Goal: Find specific page/section: Find specific page/section

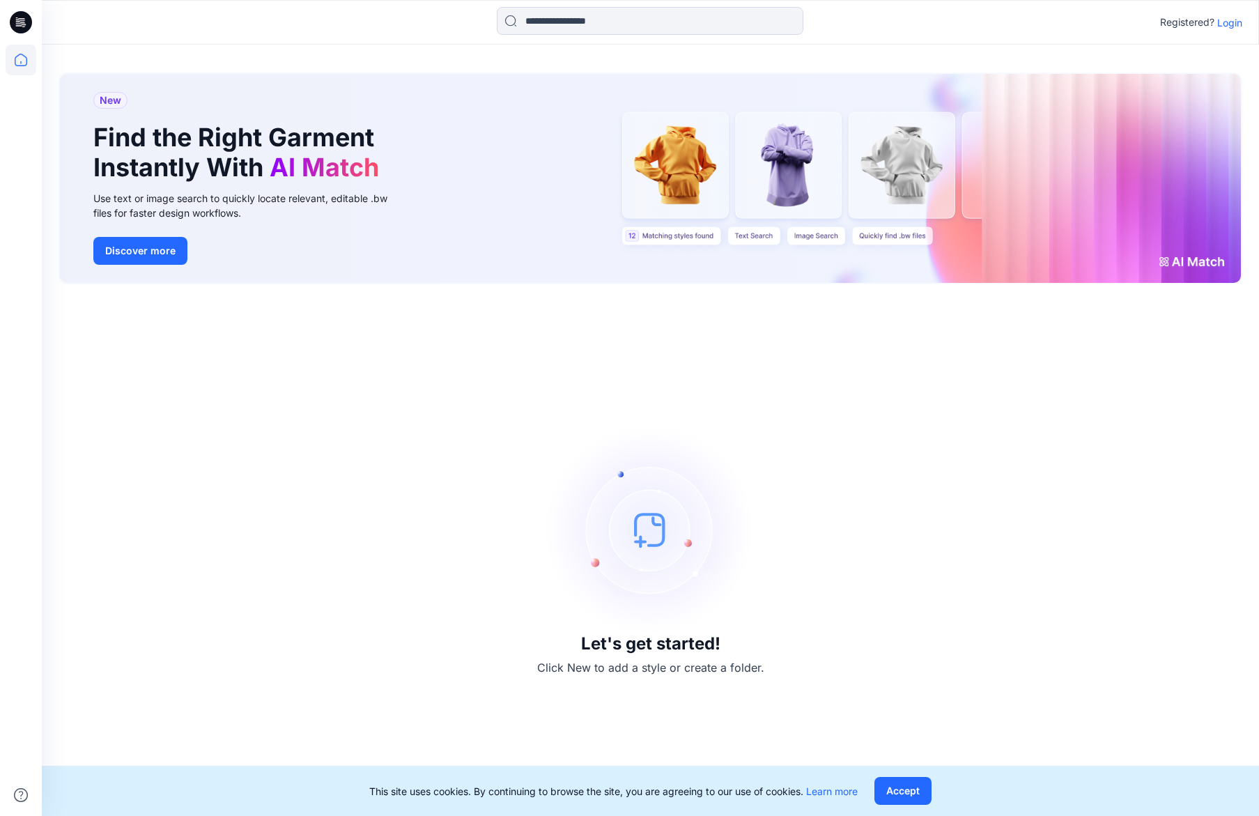
click at [1237, 24] on p "Login" at bounding box center [1229, 22] width 25 height 15
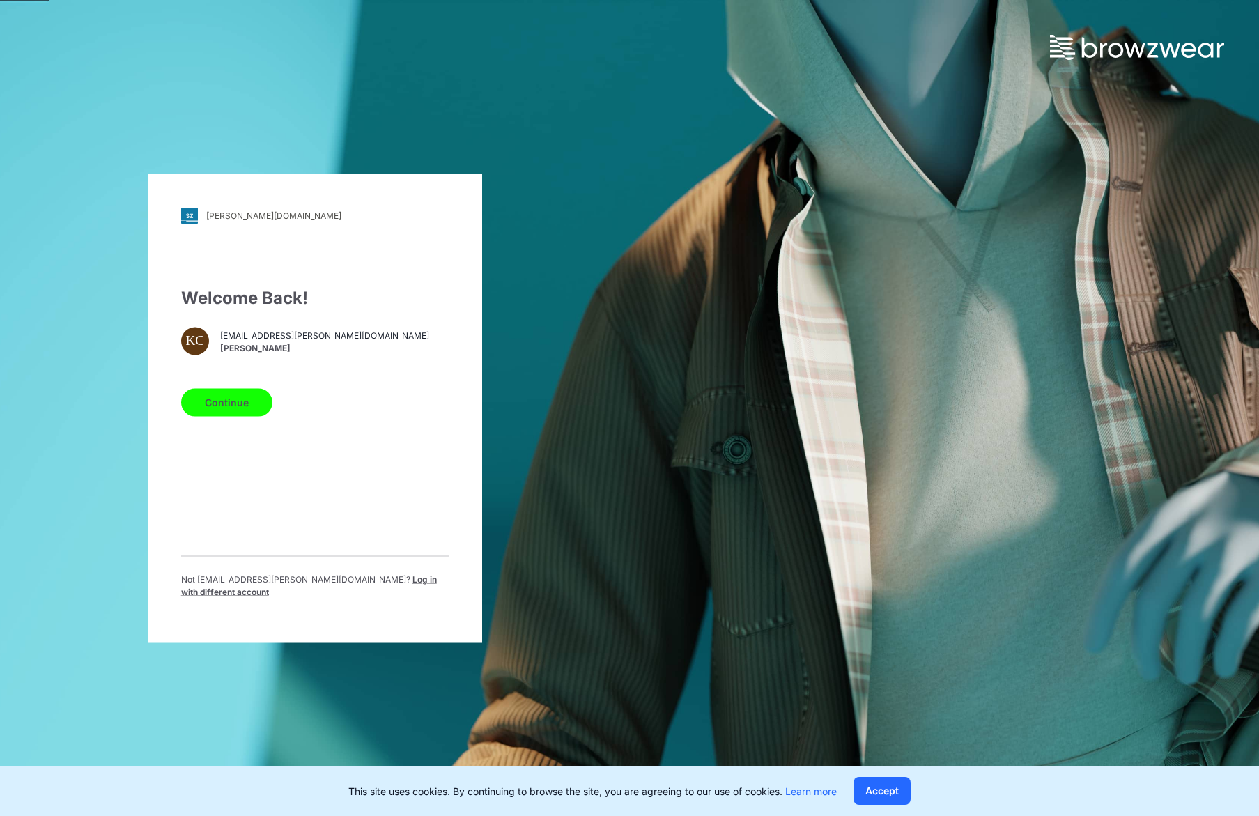
click at [252, 406] on button "Continue" at bounding box center [226, 402] width 91 height 28
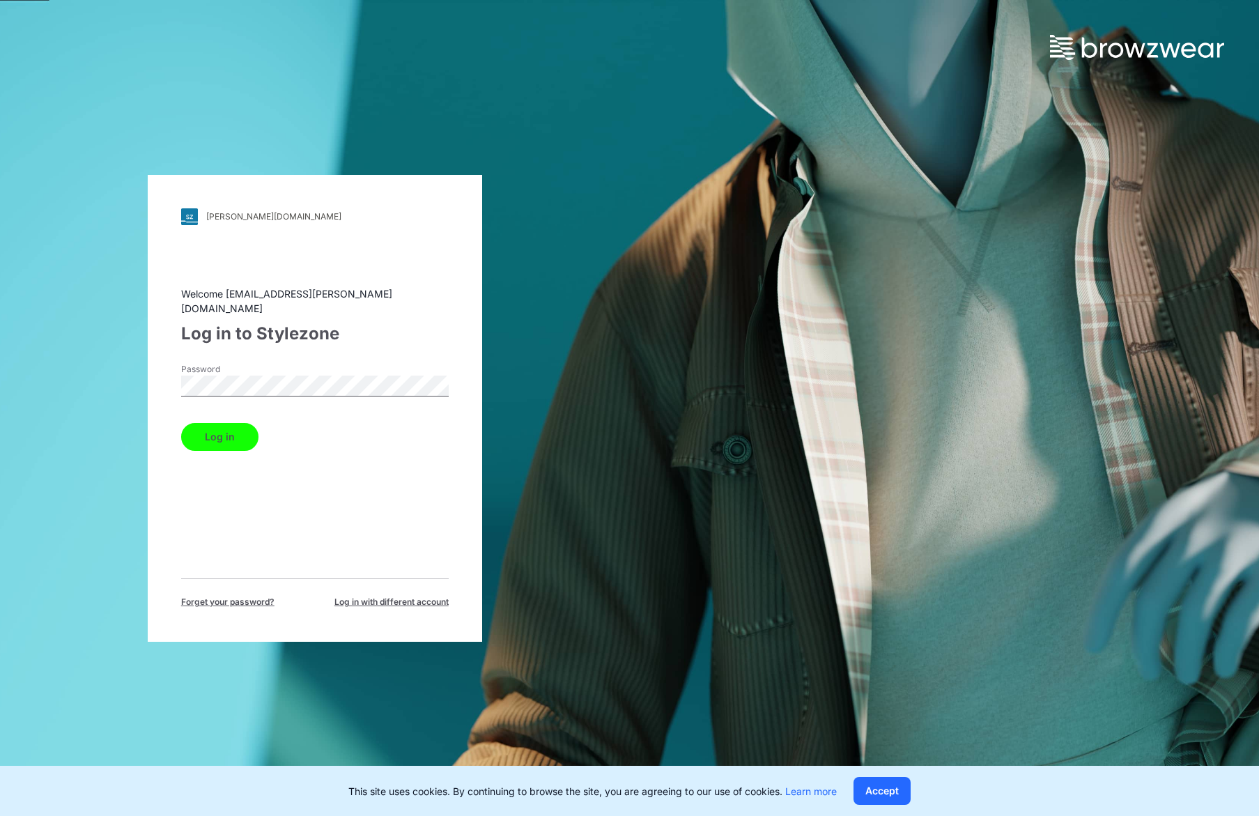
click at [181, 423] on button "Log in" at bounding box center [219, 437] width 77 height 28
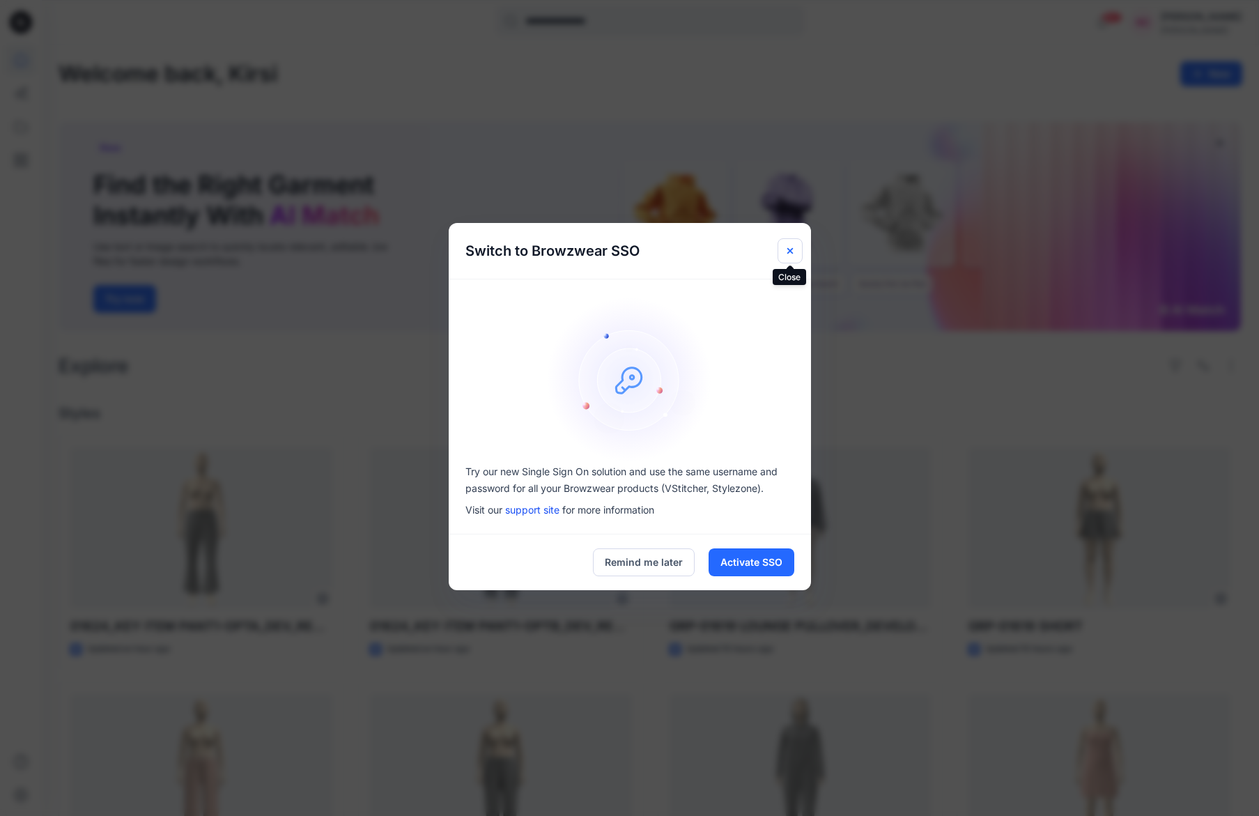
click at [788, 252] on icon "Close" at bounding box center [790, 251] width 6 height 6
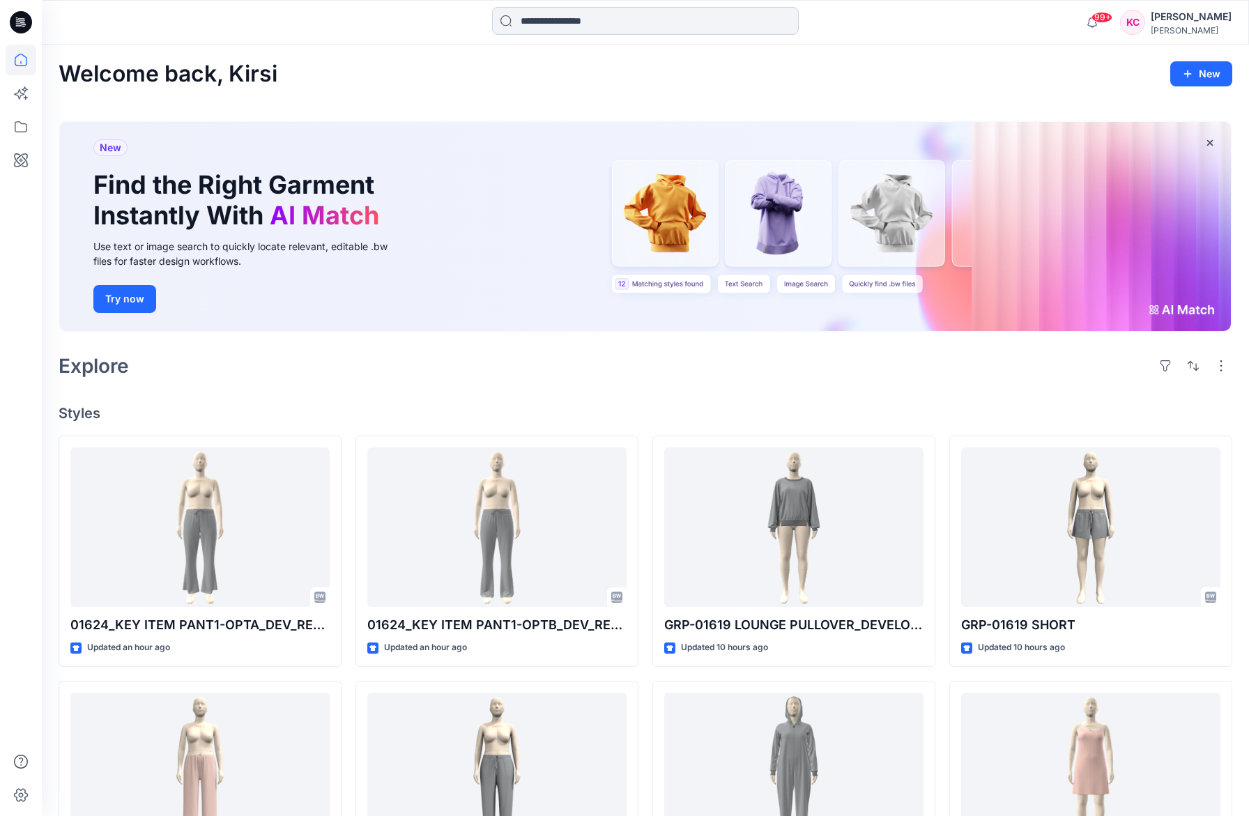
click at [576, 20] on input at bounding box center [645, 21] width 307 height 28
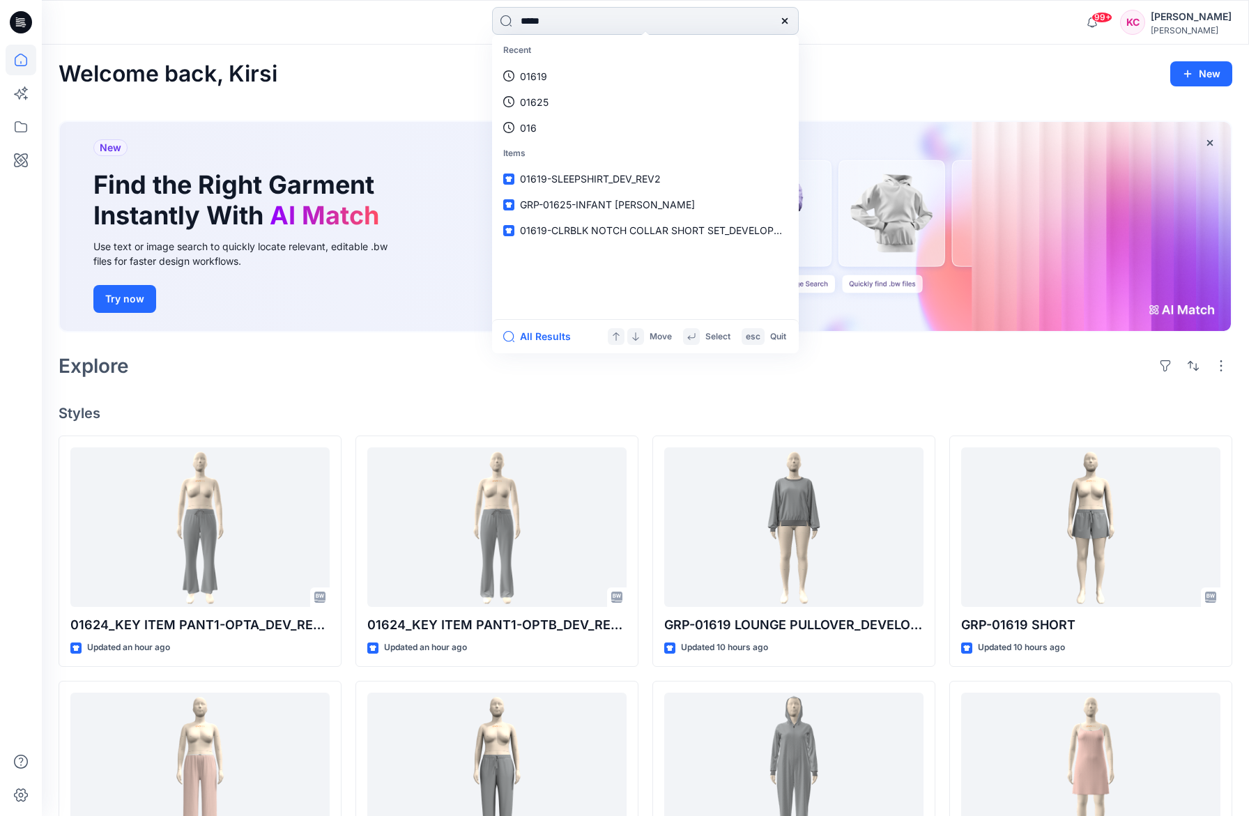
type input "*****"
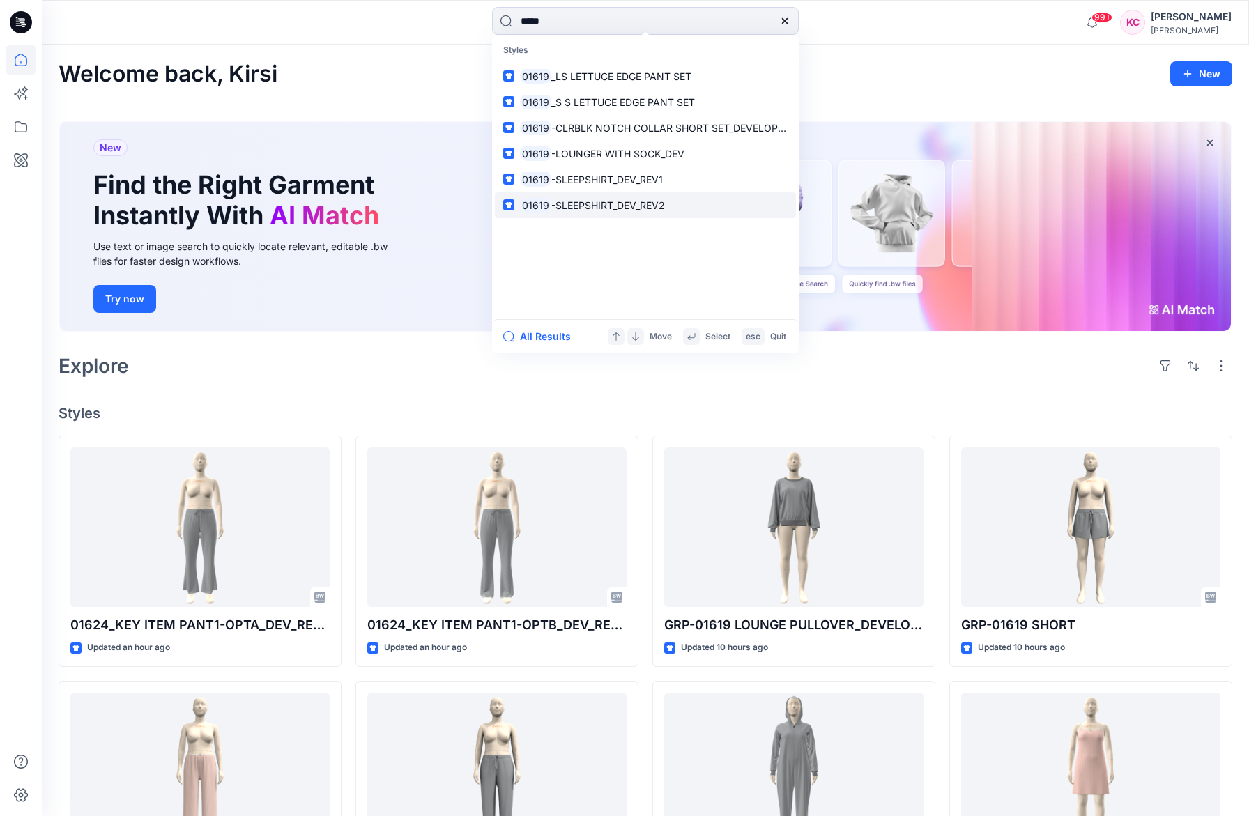
click at [654, 203] on span "-SLEEPSHIRT_DEV_REV2" at bounding box center [608, 205] width 114 height 12
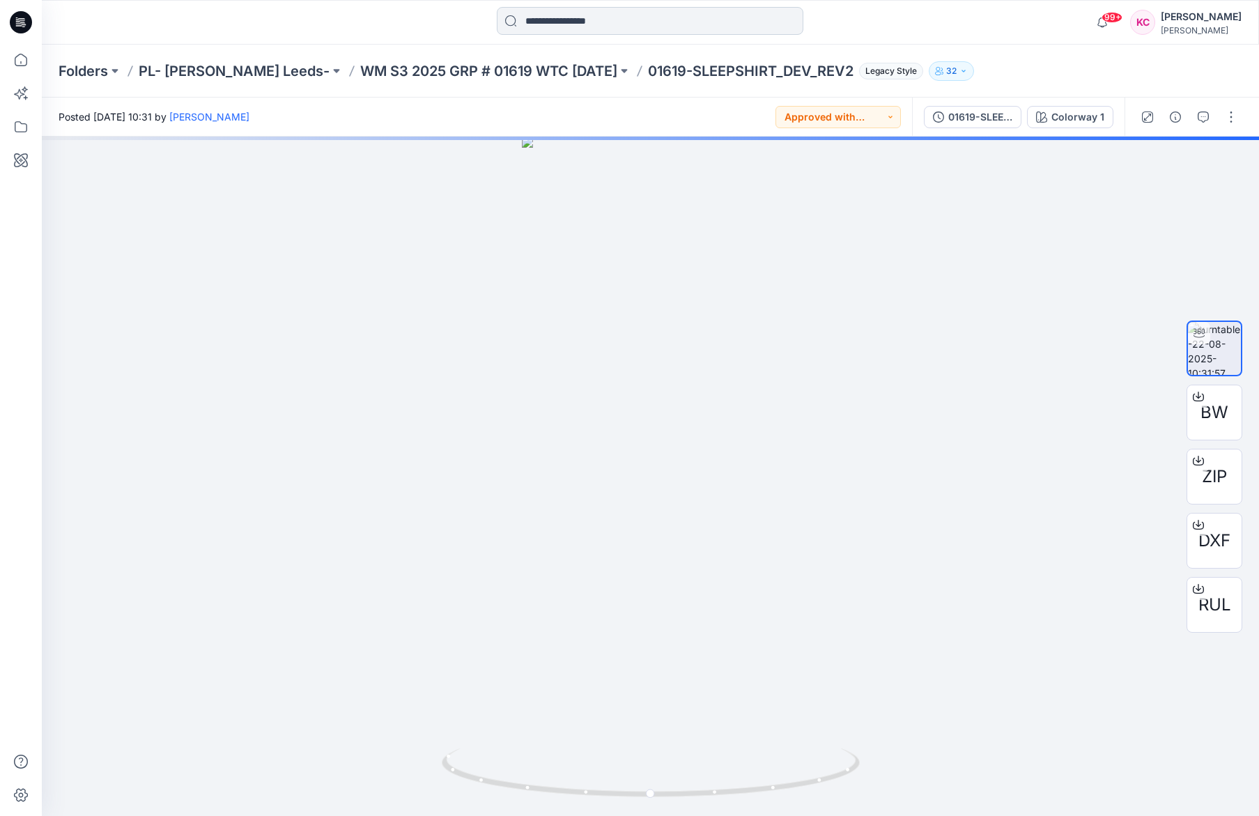
click at [640, 29] on input at bounding box center [650, 21] width 307 height 28
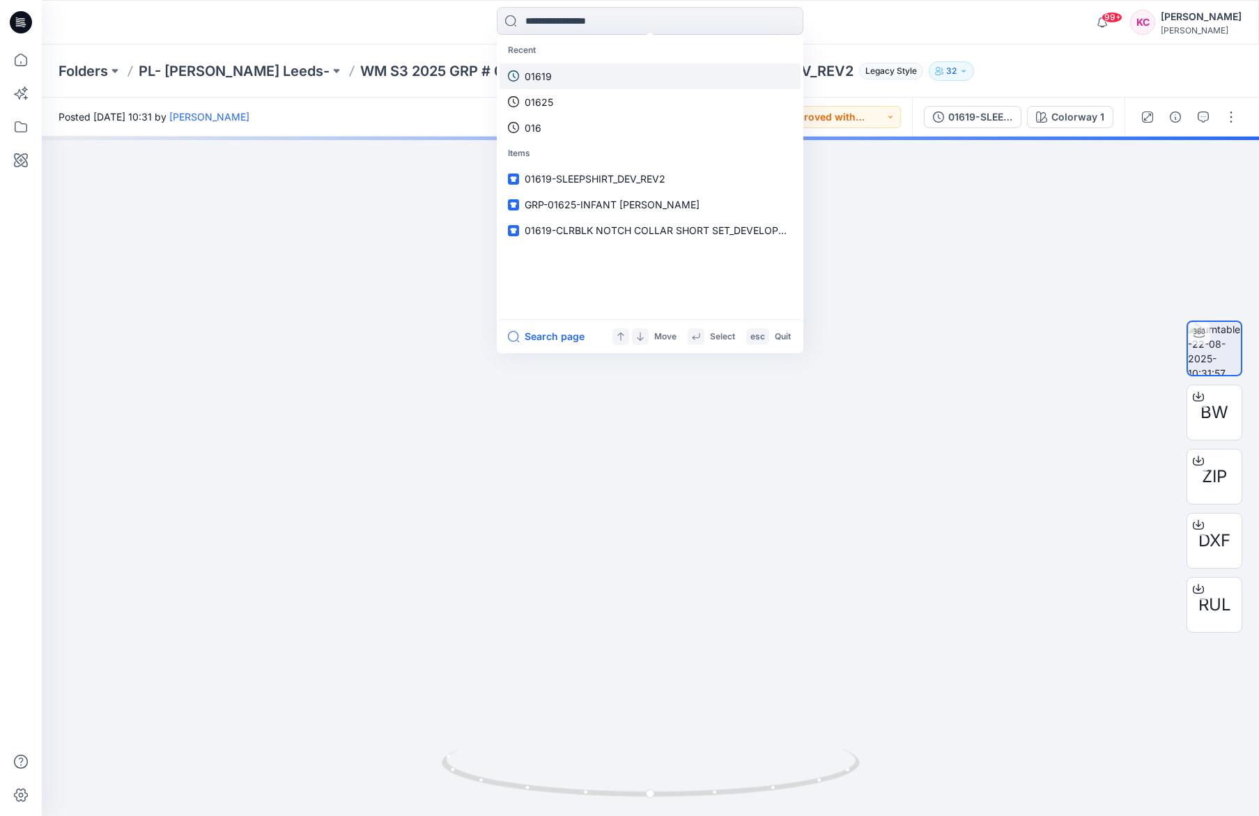
click at [599, 75] on link "01619" at bounding box center [650, 76] width 301 height 26
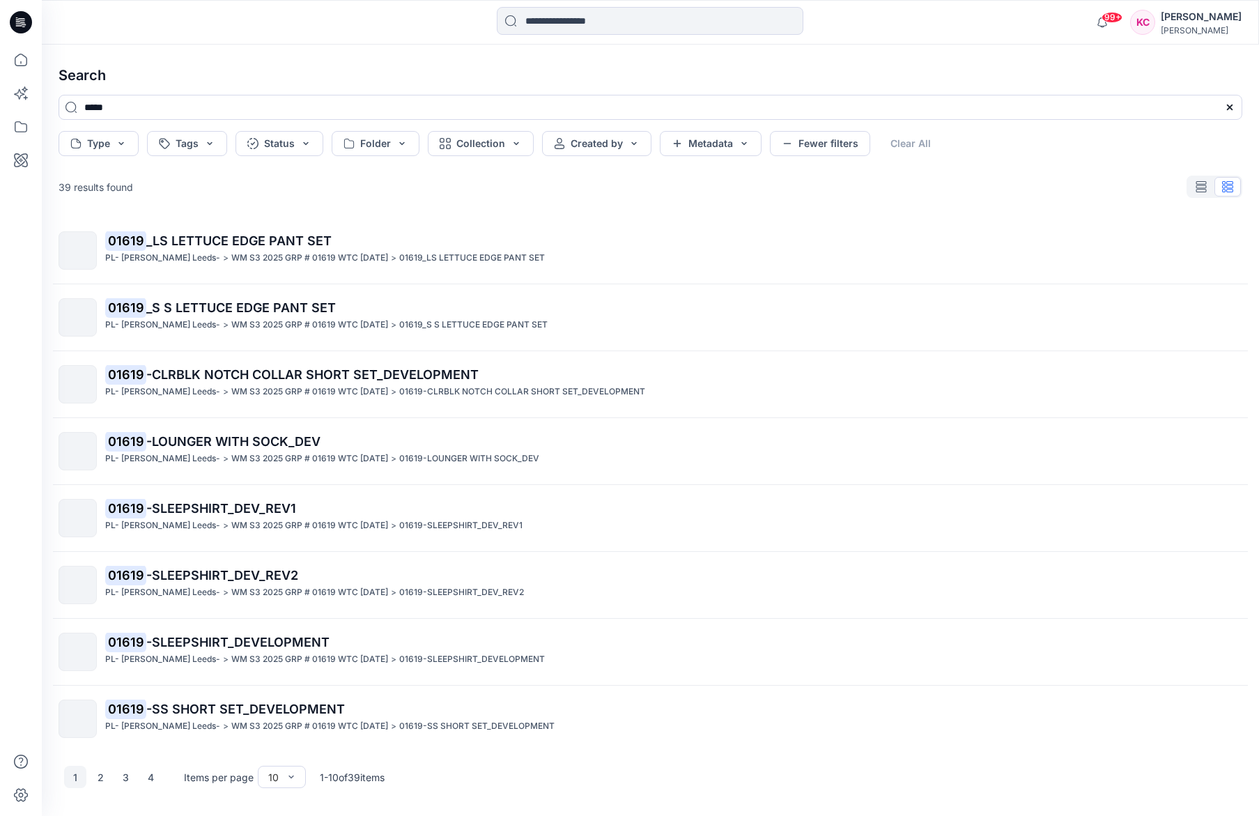
click at [225, 581] on span "-SLEEPSHIRT_DEV_REV2" at bounding box center [222, 575] width 152 height 15
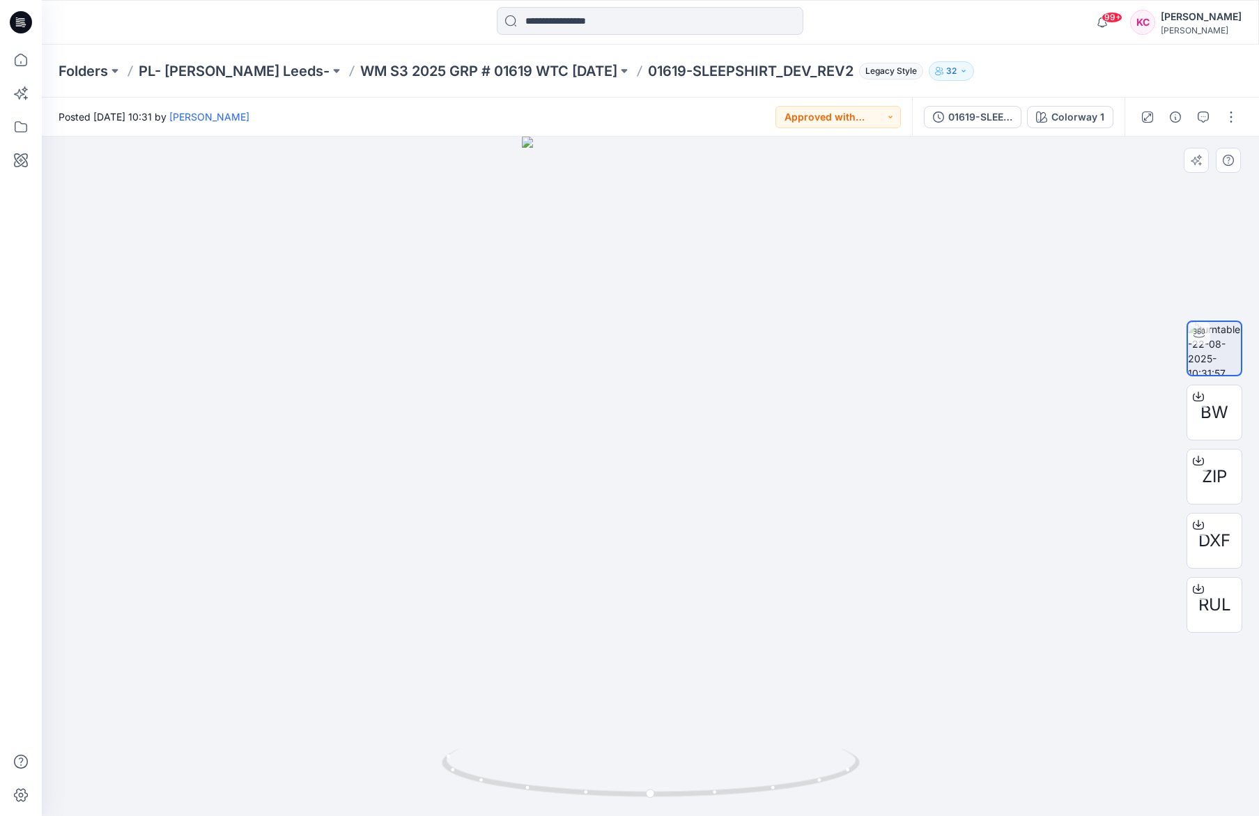
click at [217, 571] on div "Colorway 1 Loading... Material Properties Loading..." at bounding box center [650, 476] width 1217 height 679
click at [220, 571] on div at bounding box center [650, 476] width 1217 height 679
click at [1224, 558] on div "DXF" at bounding box center [1215, 541] width 56 height 56
click at [585, 21] on input at bounding box center [650, 21] width 307 height 28
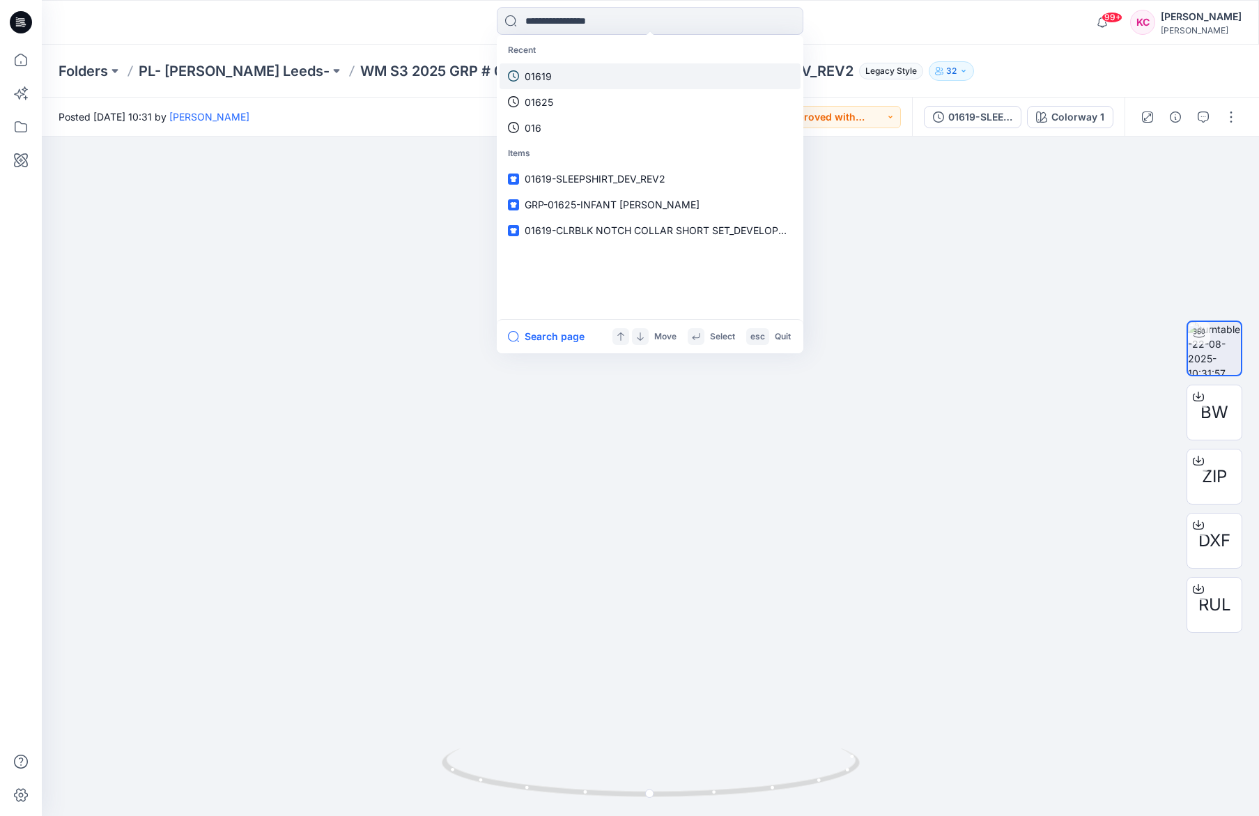
click at [563, 81] on link "01619" at bounding box center [650, 76] width 301 height 26
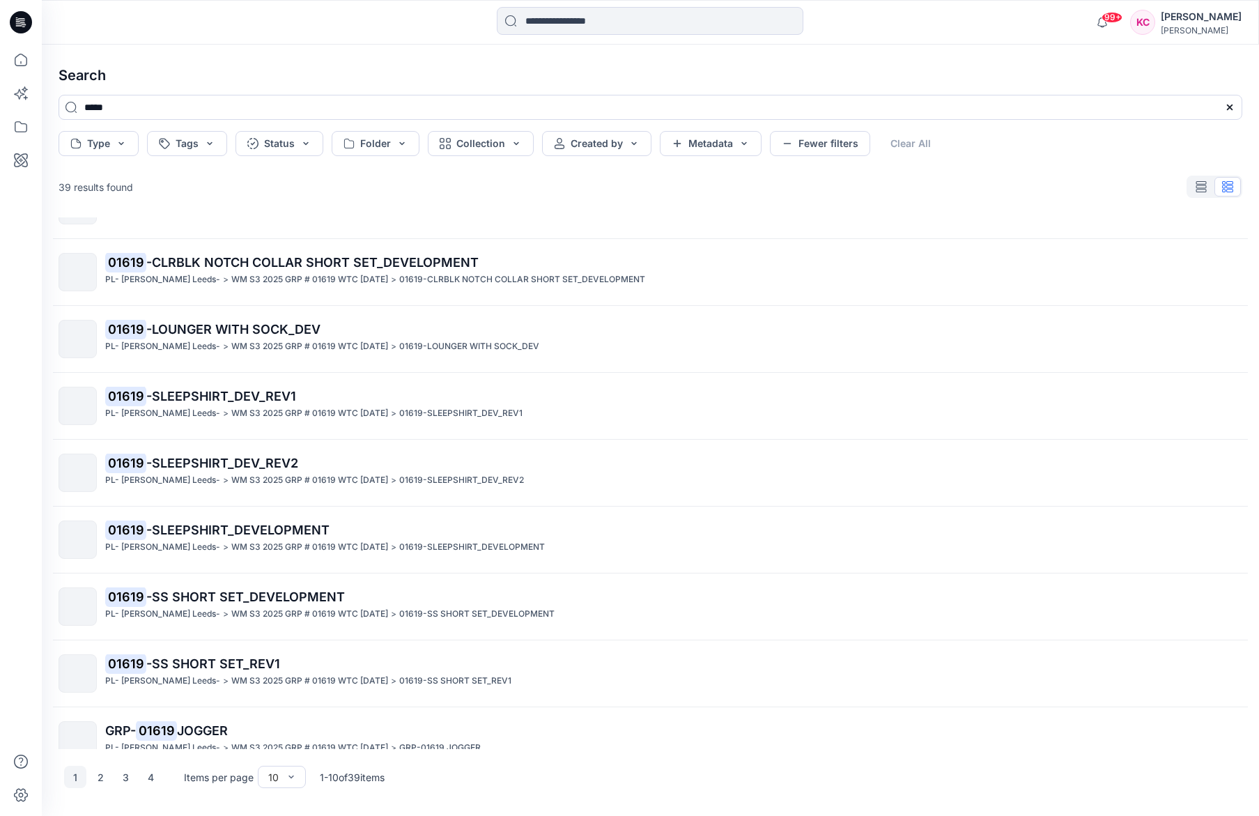
scroll to position [137, 0]
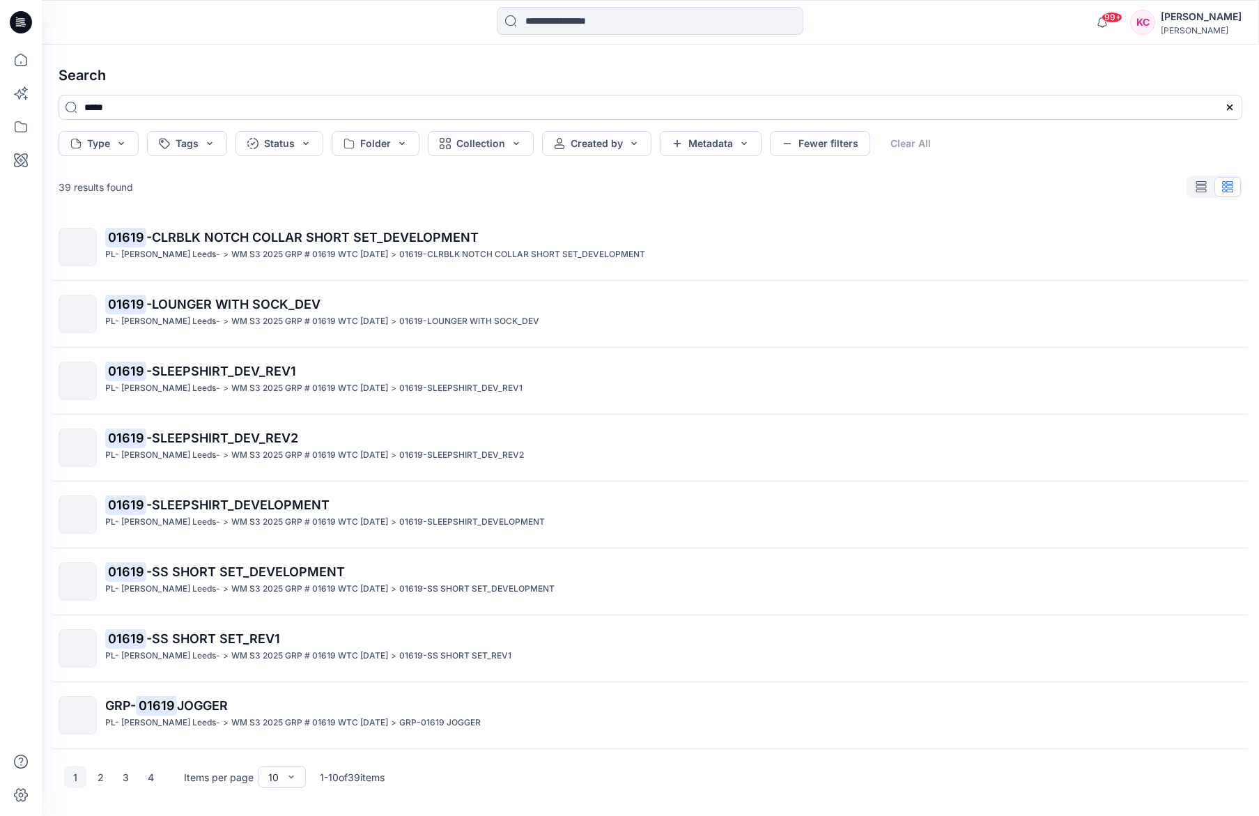
click at [256, 661] on p "WM S3 2025 GRP # 01619 WTC [DATE]" at bounding box center [309, 656] width 157 height 15
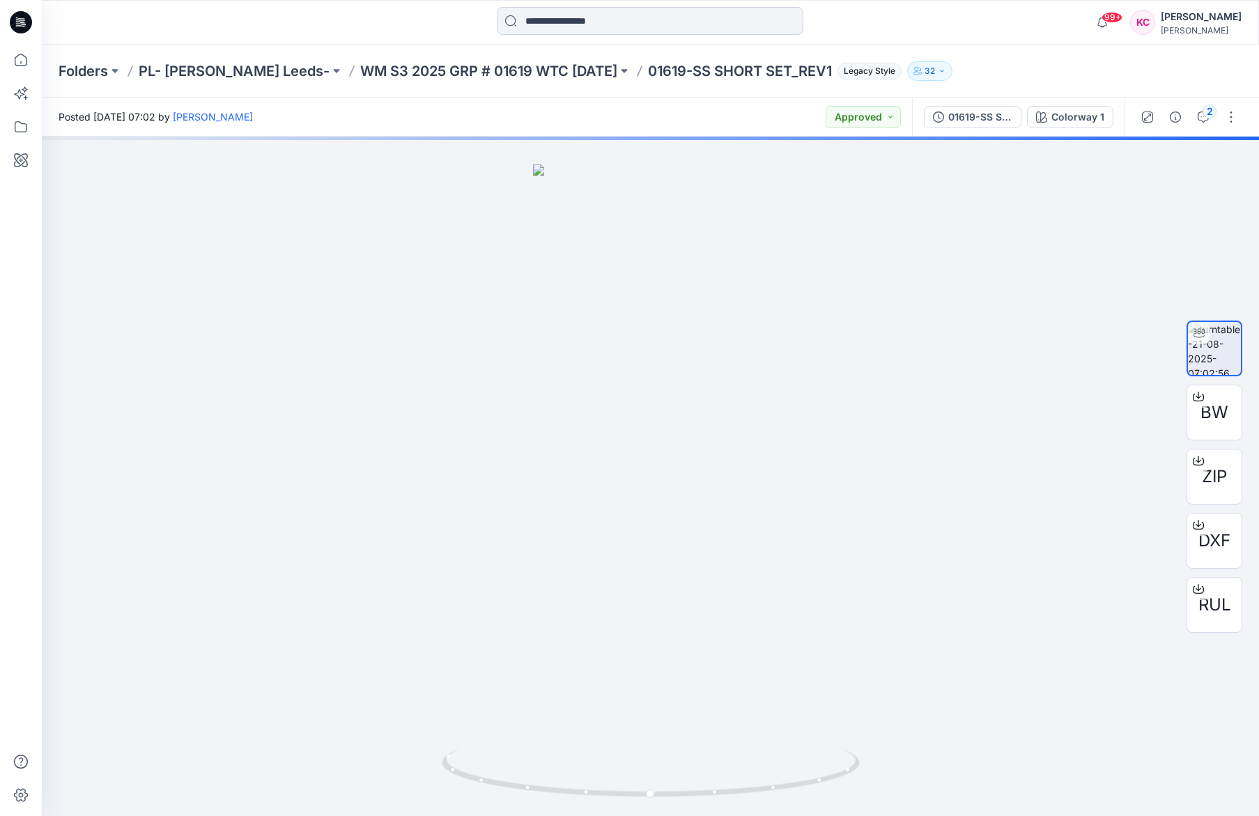
click at [589, 21] on input at bounding box center [650, 21] width 307 height 28
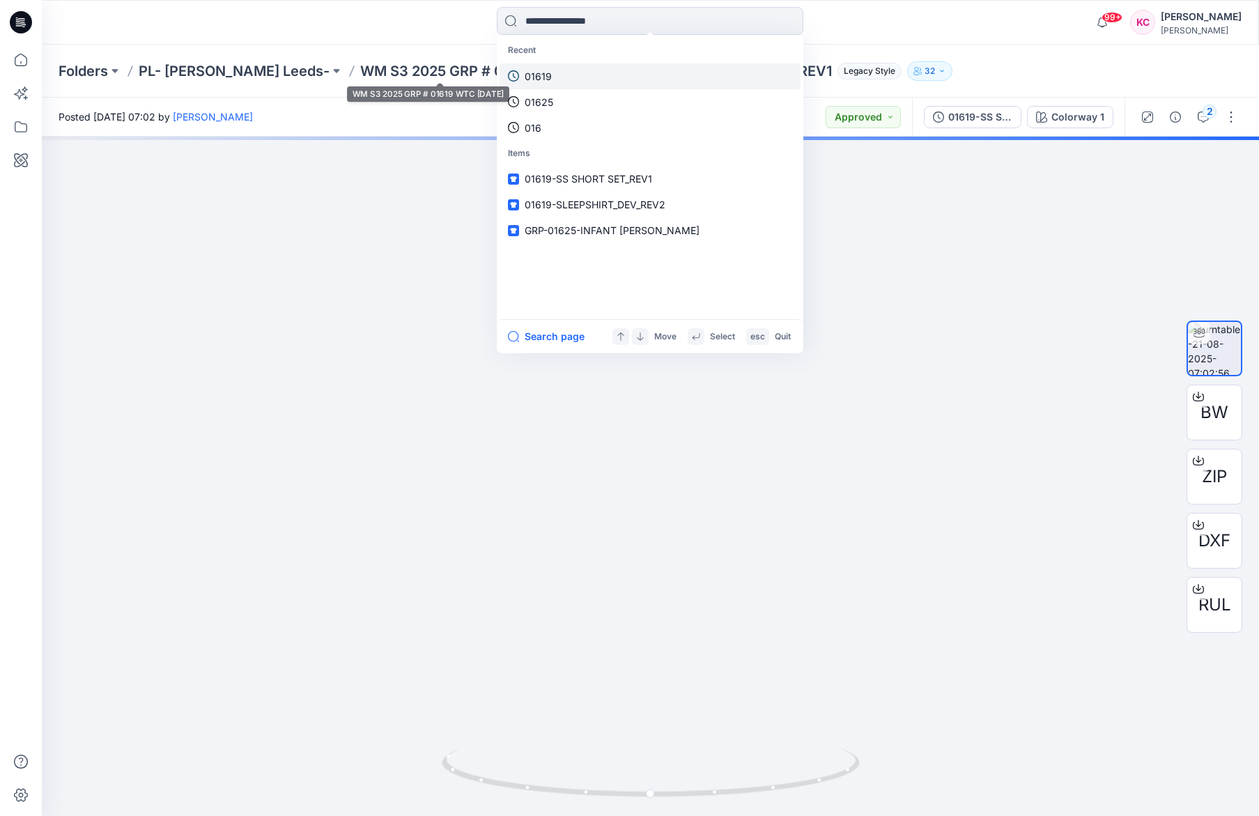
click at [528, 69] on p "01619" at bounding box center [538, 76] width 27 height 15
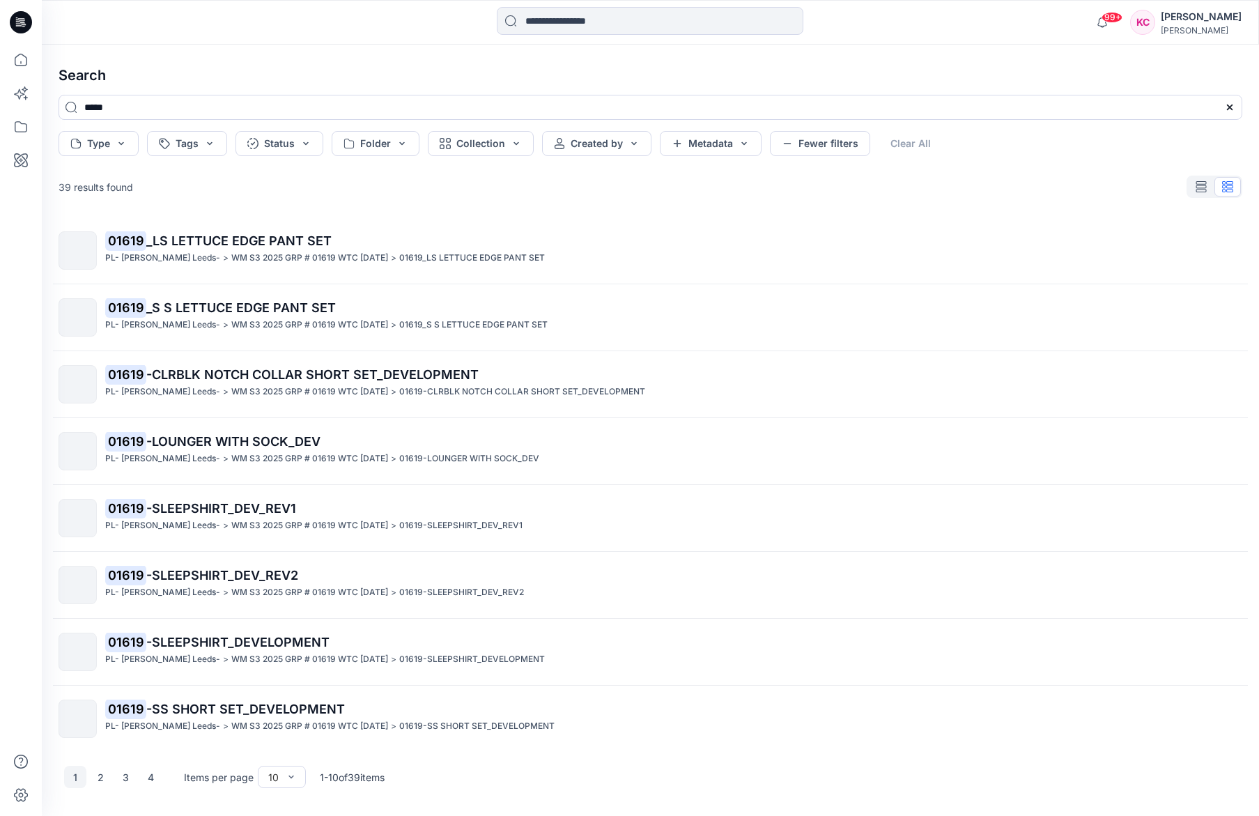
click at [500, 647] on p "01619 -SLEEPSHIRT_DEVELOPMENT" at bounding box center [673, 643] width 1137 height 20
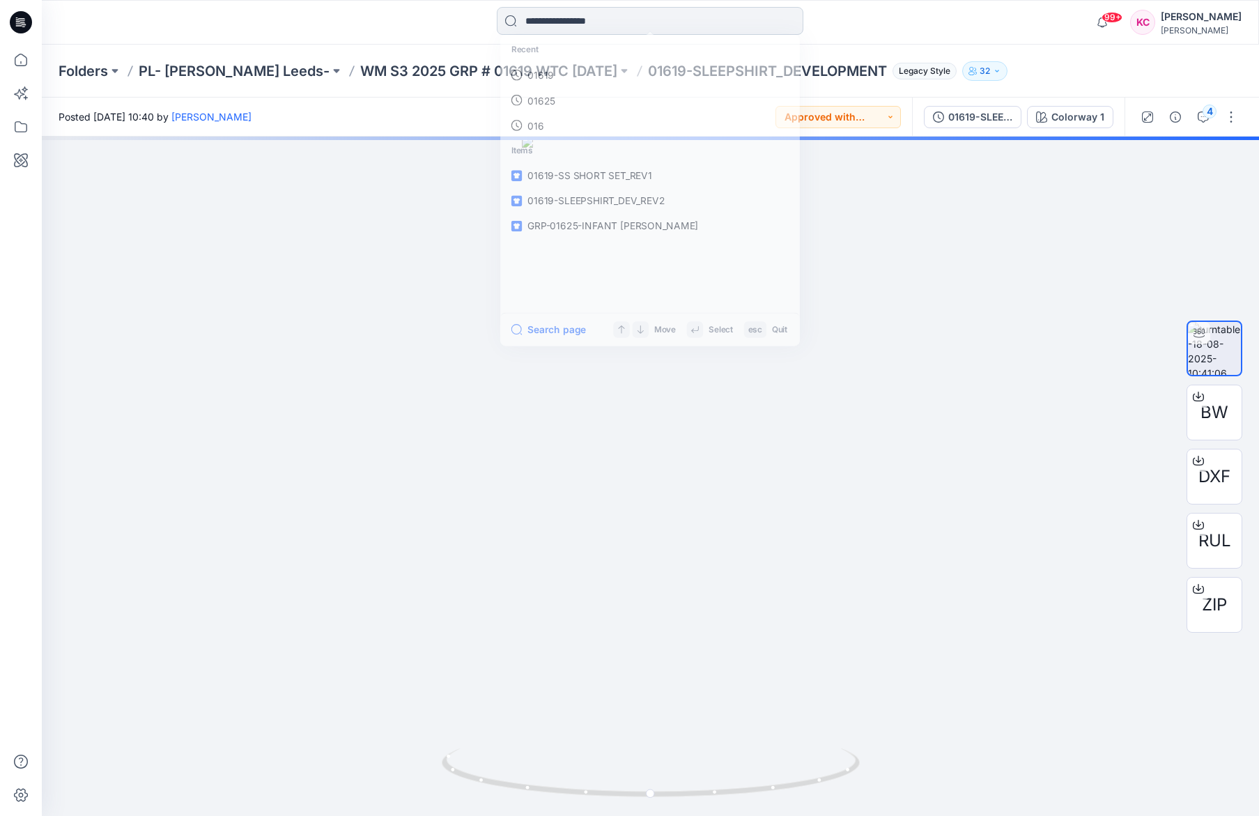
click at [703, 24] on input at bounding box center [650, 21] width 307 height 28
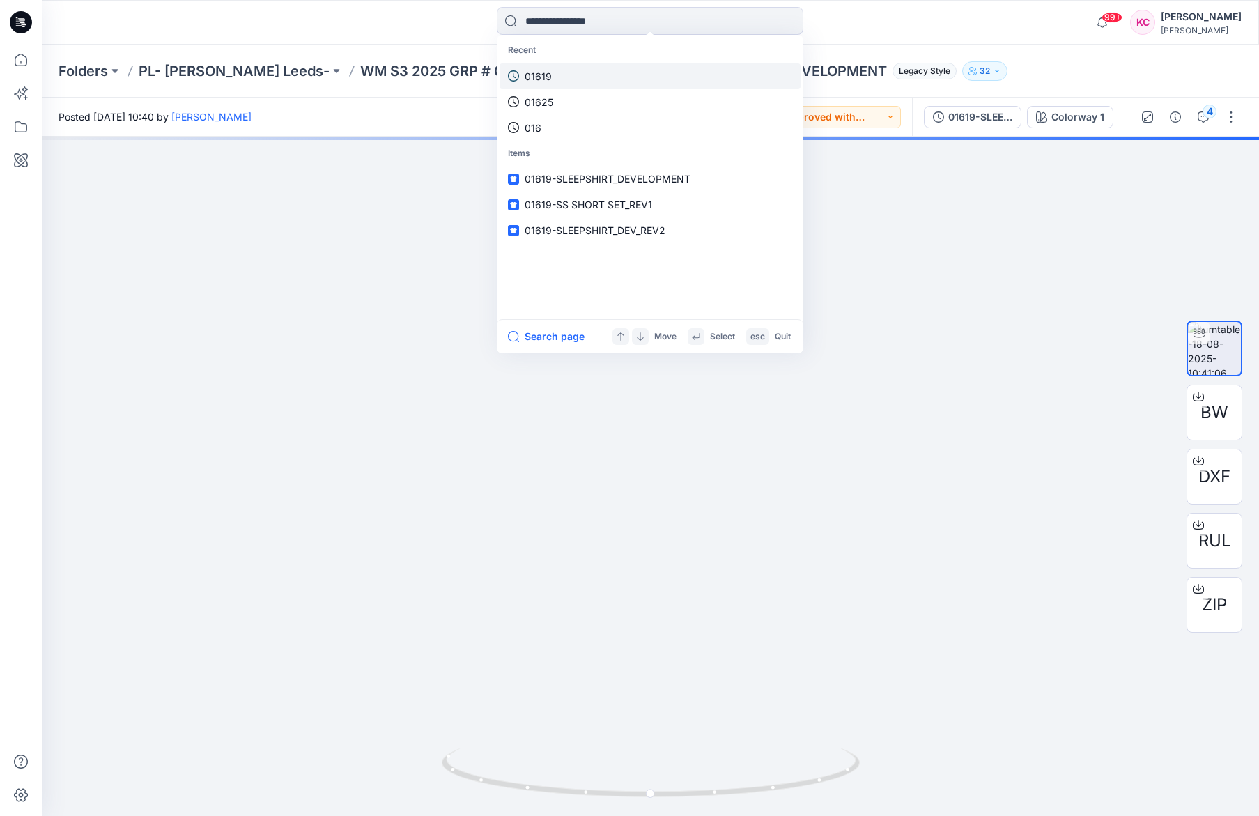
click at [588, 75] on link "01619" at bounding box center [650, 76] width 301 height 26
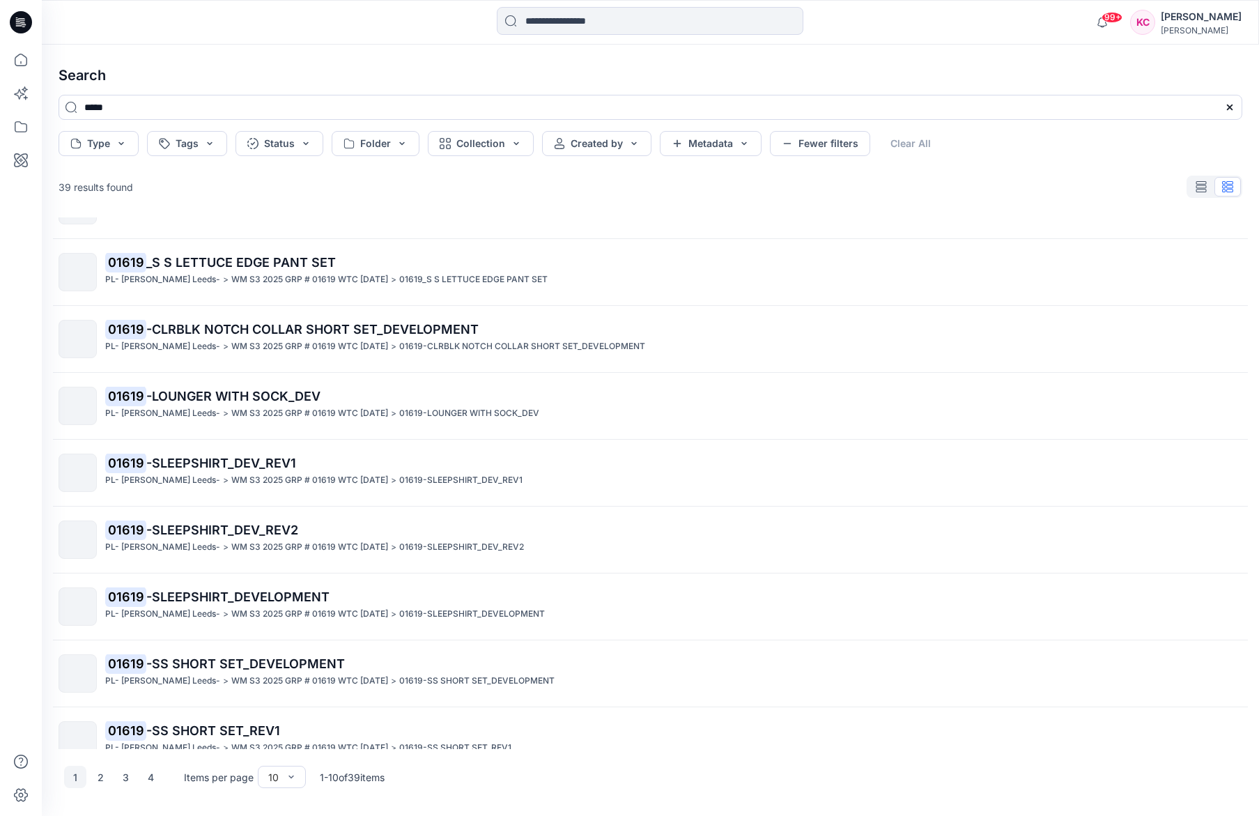
scroll to position [137, 0]
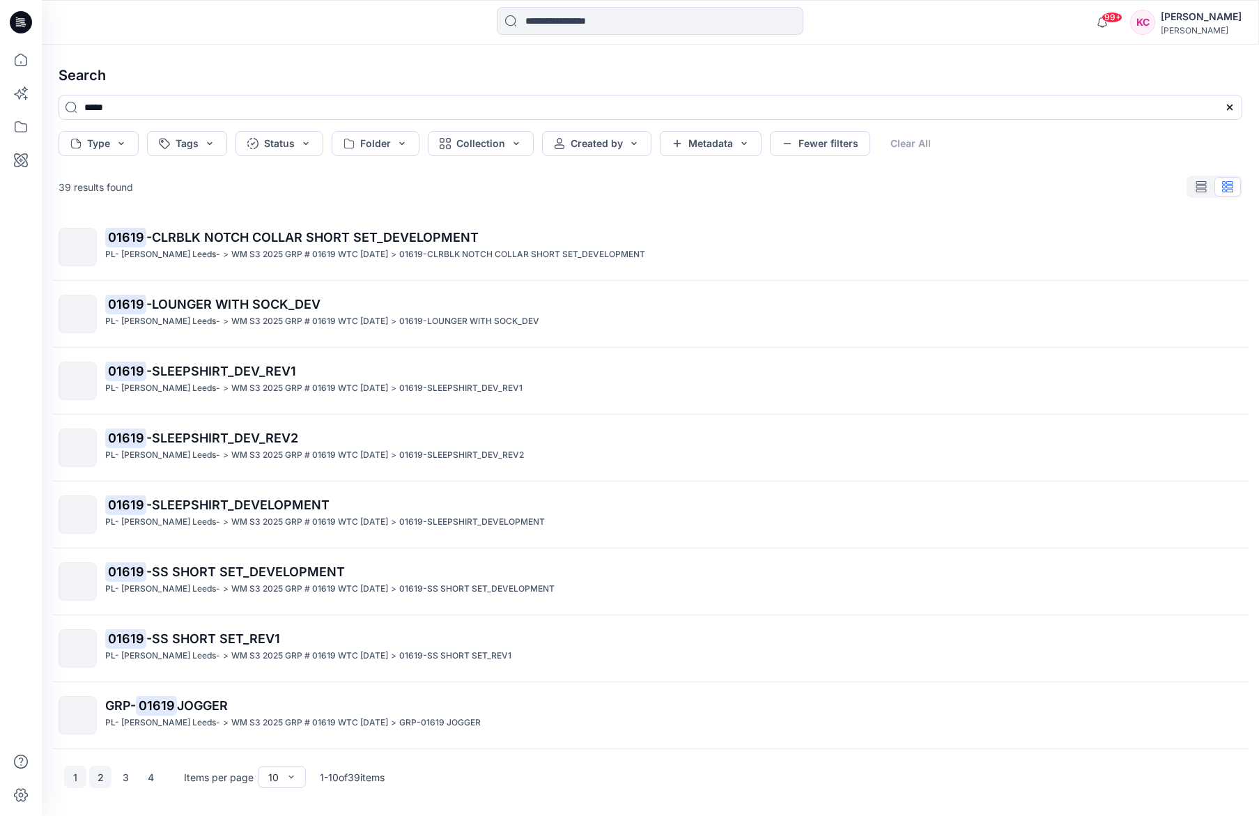
click at [102, 781] on button "2" at bounding box center [100, 777] width 22 height 22
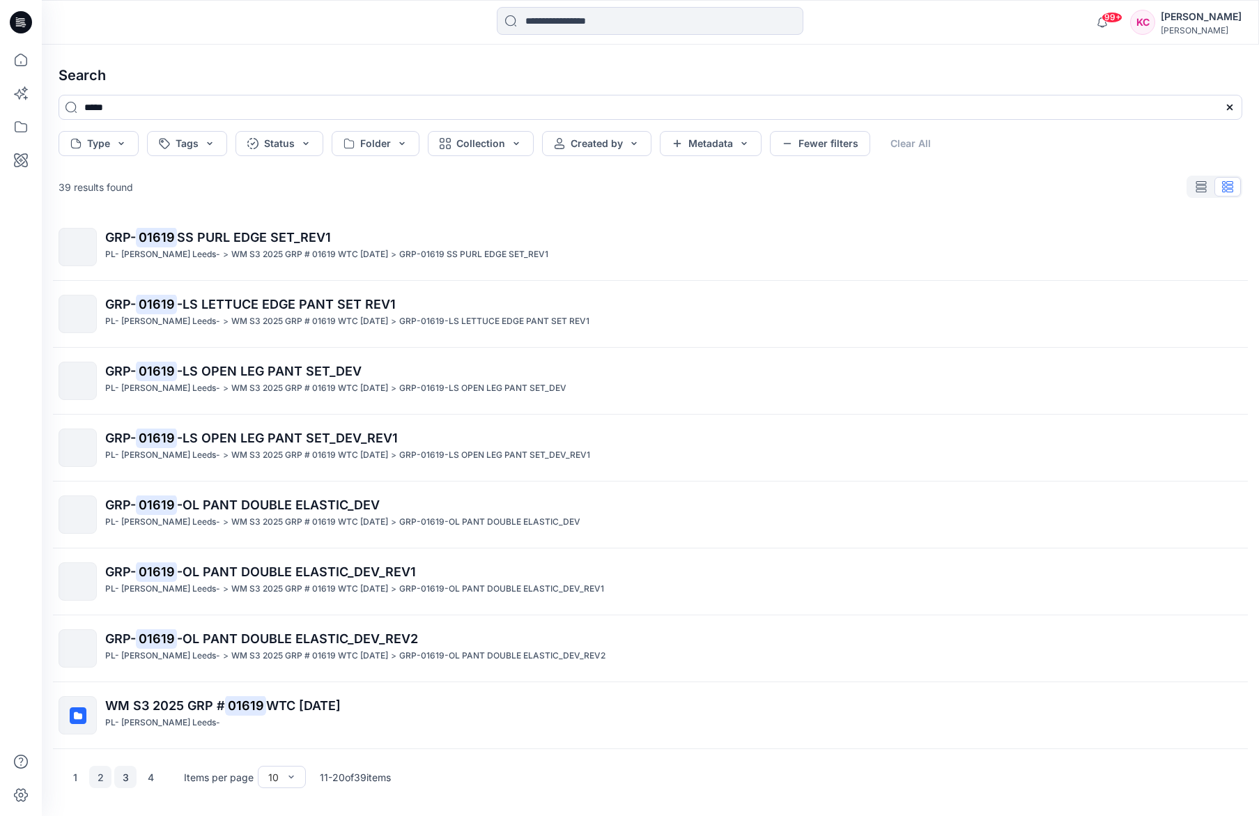
click at [126, 780] on button "3" at bounding box center [125, 777] width 22 height 22
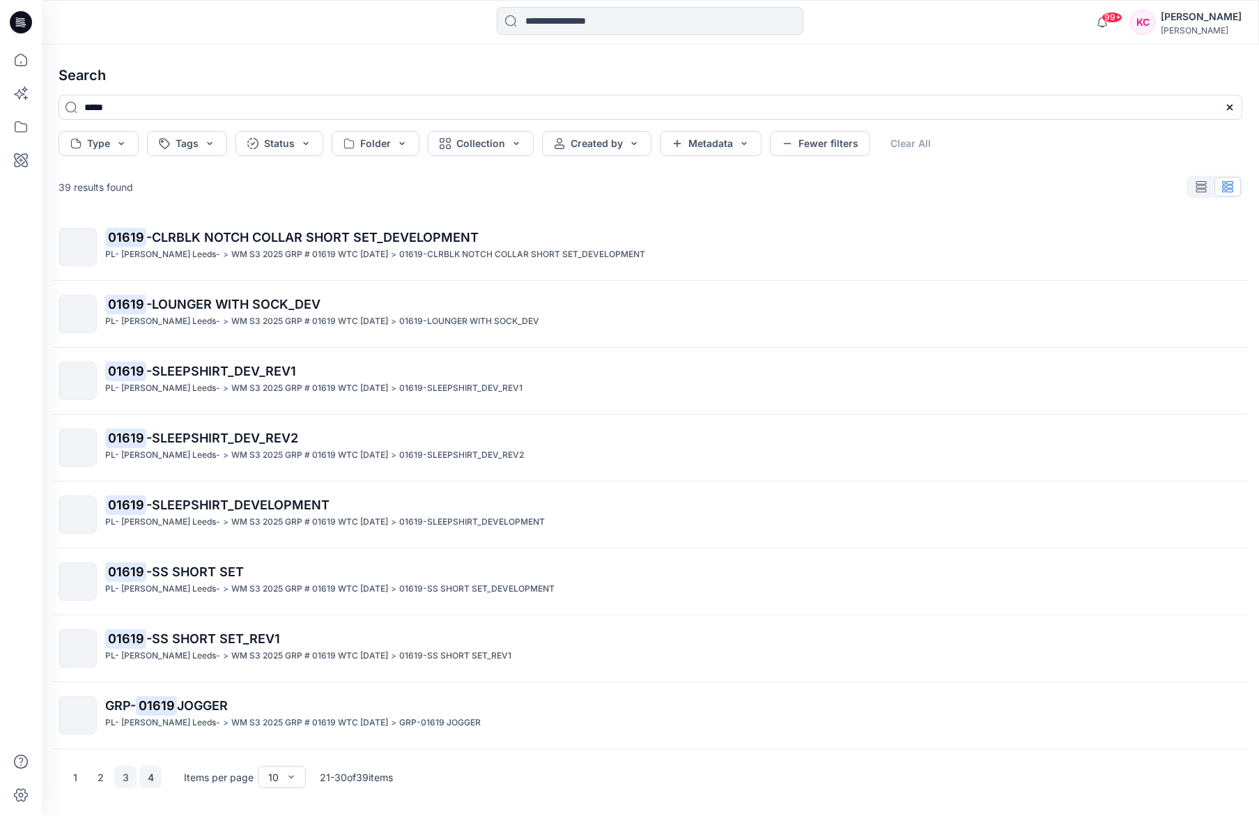
click at [151, 784] on button "4" at bounding box center [150, 777] width 22 height 22
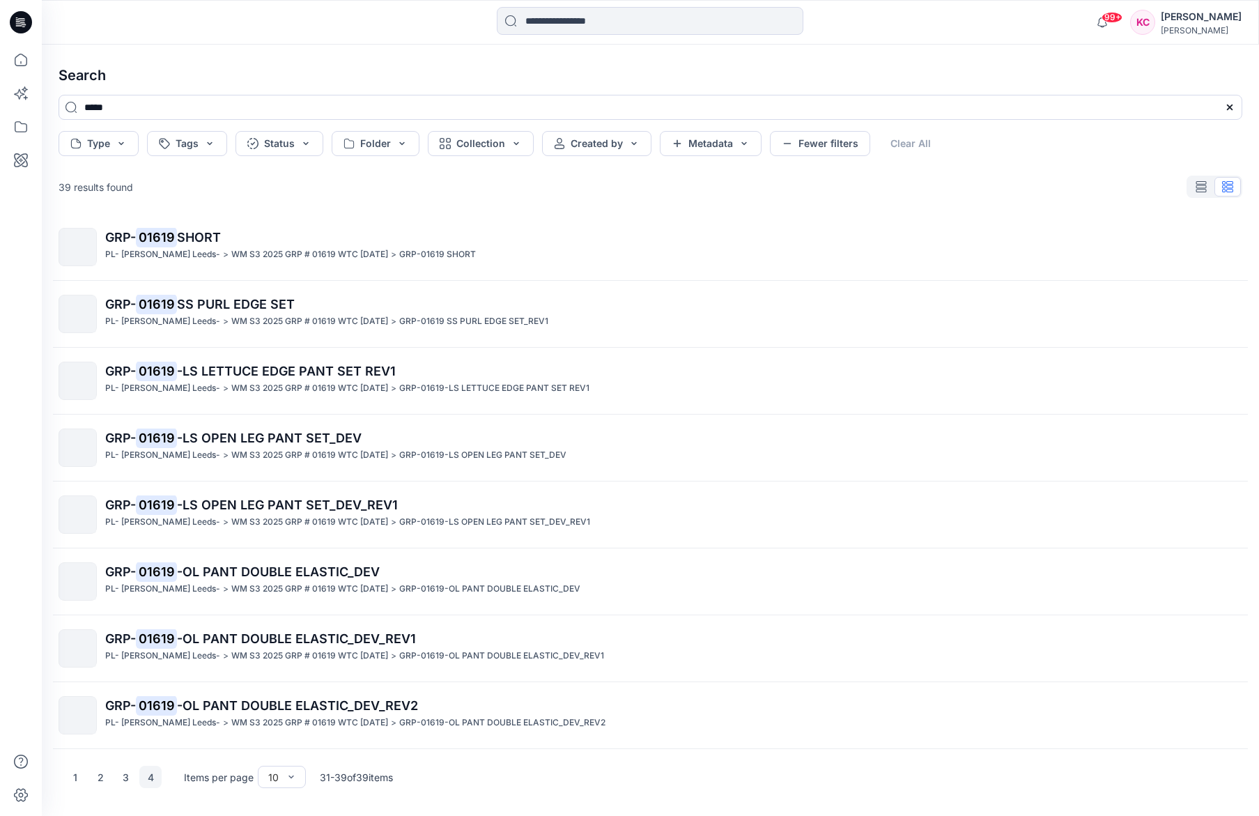
scroll to position [70, 0]
click at [82, 783] on button "1" at bounding box center [75, 777] width 22 height 22
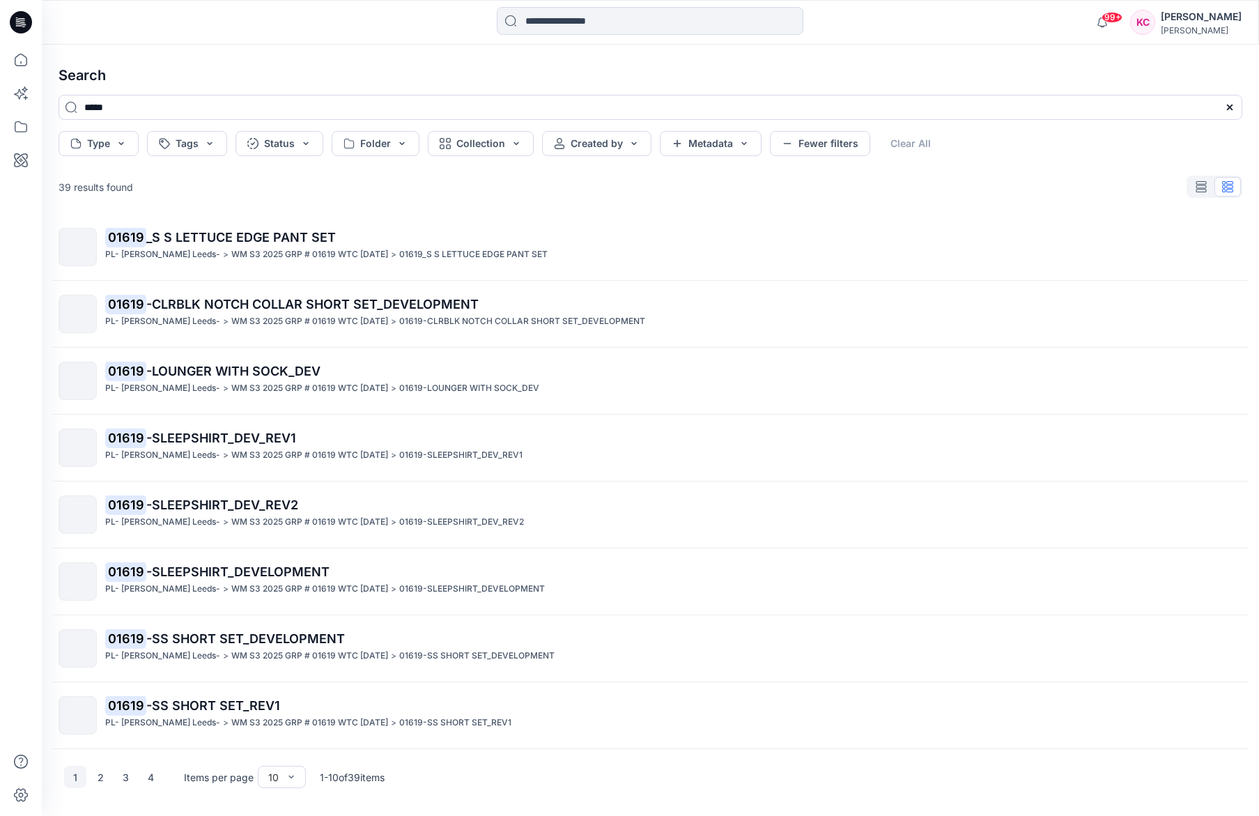
click at [332, 582] on p "WM S3 2025 GRP # 01619 WTC [DATE]" at bounding box center [309, 589] width 157 height 15
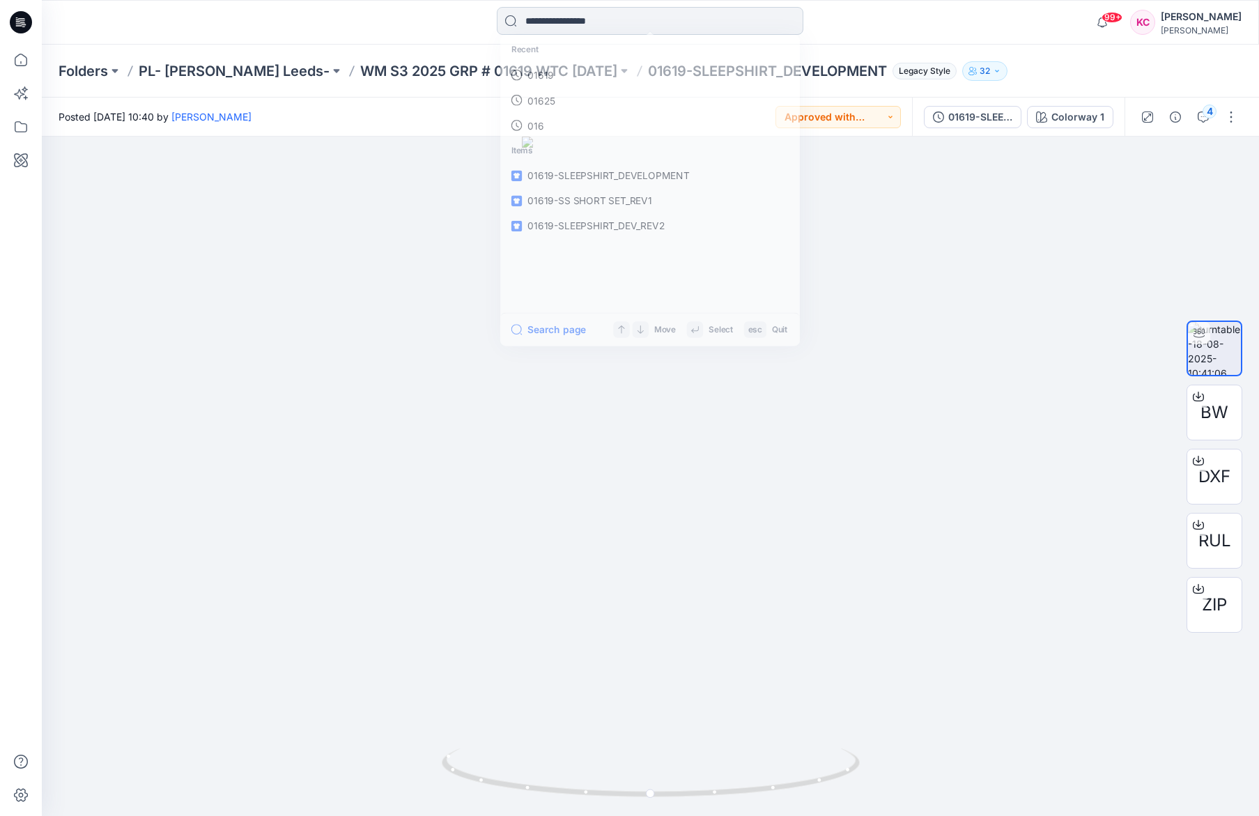
drag, startPoint x: 694, startPoint y: 30, endPoint x: 691, endPoint y: 43, distance: 13.0
click at [694, 30] on input at bounding box center [650, 21] width 307 height 28
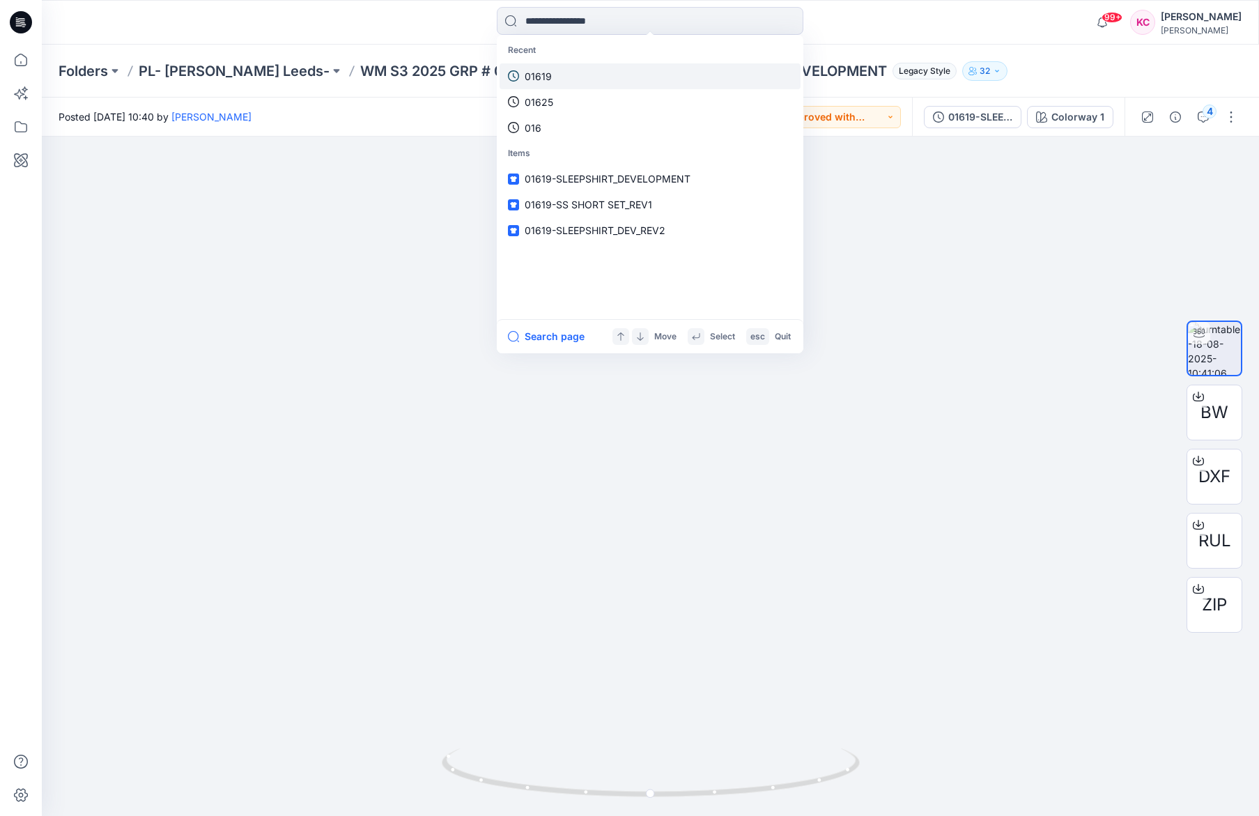
click at [611, 68] on link "01619" at bounding box center [650, 76] width 301 height 26
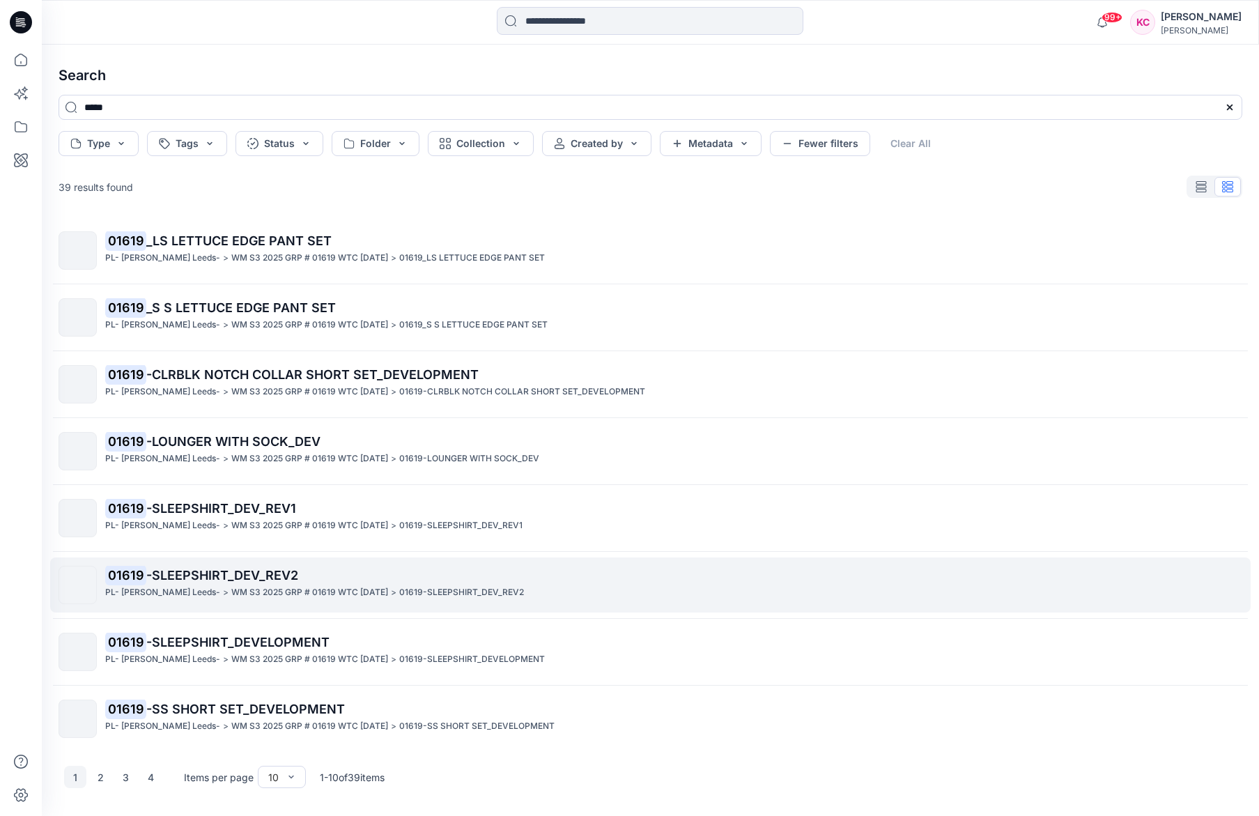
click at [287, 569] on span "-SLEEPSHIRT_DEV_REV2" at bounding box center [222, 575] width 152 height 15
